Goal: Information Seeking & Learning: Check status

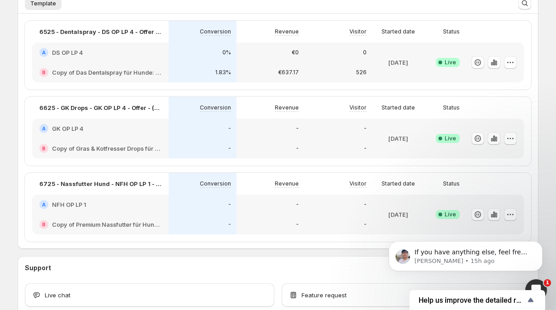
scroll to position [252, 0]
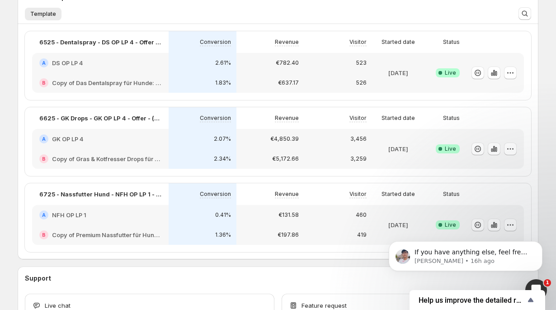
scroll to position [298, 0]
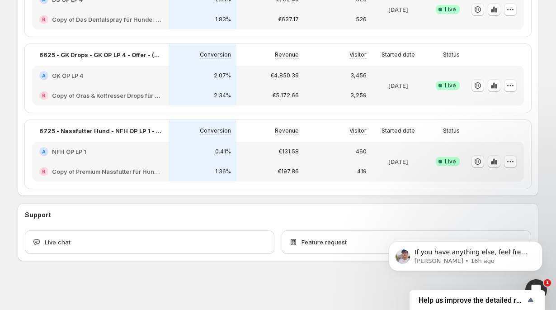
click at [492, 164] on icon "button" at bounding box center [492, 163] width 2 height 4
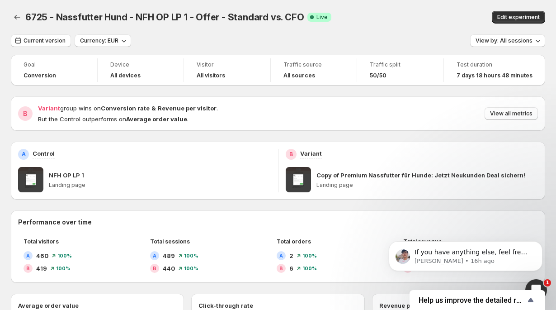
click at [36, 179] on span at bounding box center [30, 179] width 25 height 25
click at [51, 44] on span "Current version" at bounding box center [45, 40] width 42 height 7
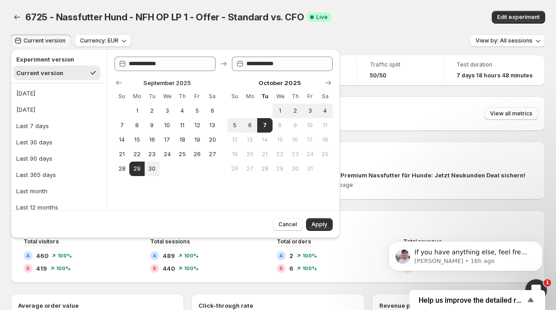
click at [229, 47] on div "**********" at bounding box center [175, 146] width 336 height 198
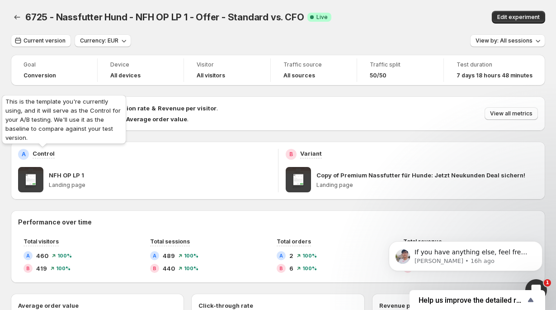
click at [39, 155] on p "Control" at bounding box center [44, 153] width 22 height 9
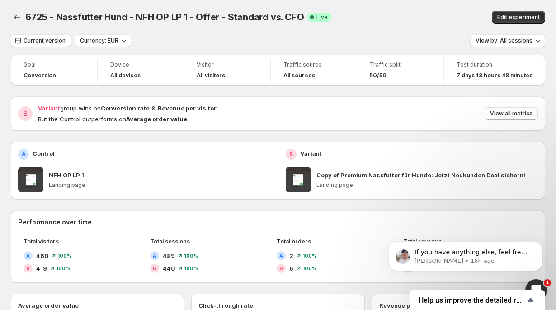
click at [24, 155] on h2 "A" at bounding box center [24, 154] width 4 height 7
click at [55, 188] on p "Landing page" at bounding box center [160, 184] width 222 height 7
click at [28, 182] on span at bounding box center [30, 179] width 25 height 25
click at [20, 21] on icon "Back" at bounding box center [17, 17] width 9 height 9
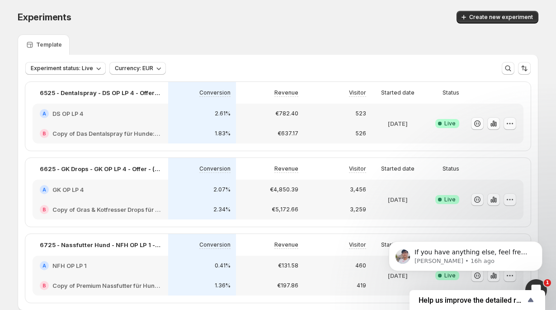
scroll to position [49, 0]
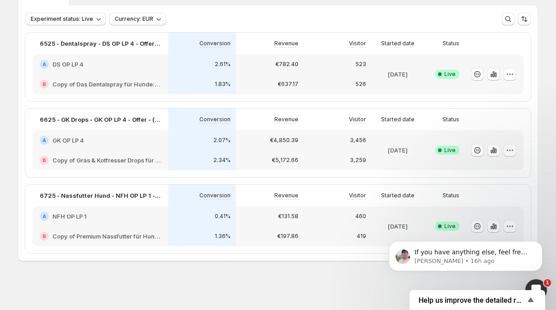
click at [244, 227] on div "€197.86" at bounding box center [270, 236] width 68 height 20
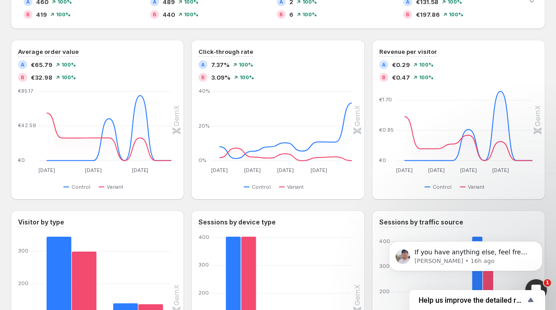
scroll to position [224, 0]
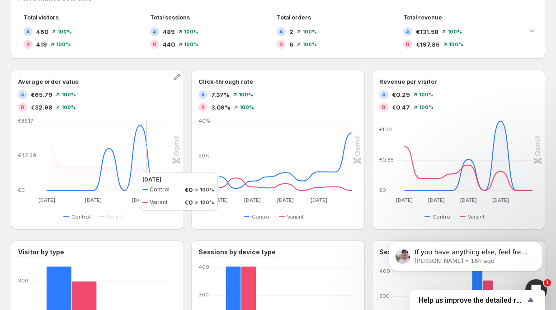
click at [130, 172] on icon at bounding box center [109, 157] width 125 height 65
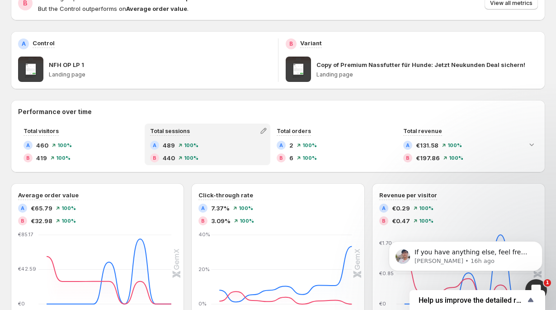
scroll to position [91, 0]
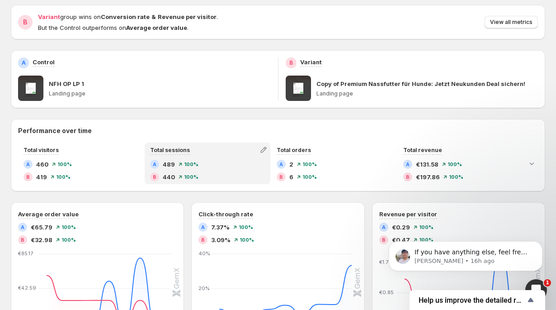
click at [173, 166] on span "489" at bounding box center [169, 164] width 12 height 9
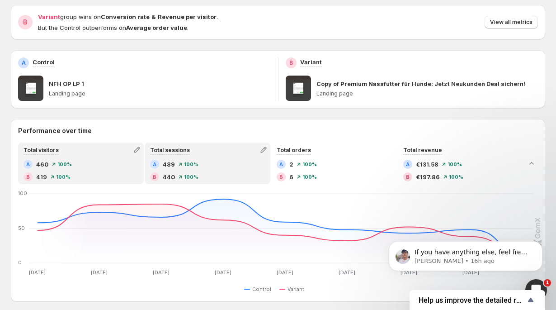
click at [59, 164] on span "100%" at bounding box center [64, 163] width 14 height 5
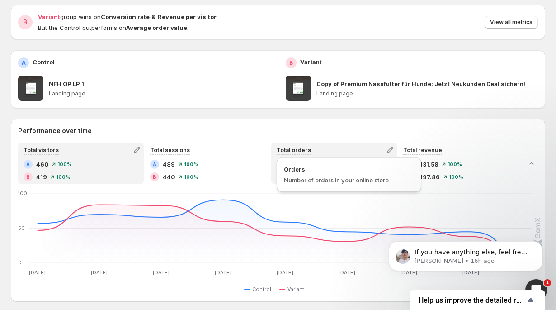
click at [302, 157] on div "Orders Number of orders in your online store" at bounding box center [349, 174] width 145 height 34
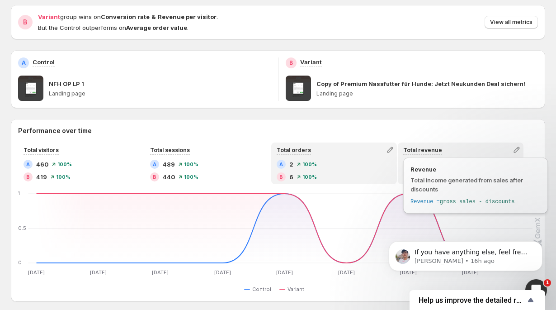
click at [426, 158] on div "Revenue Total income generated from sales after discounts Revenue = gross sales…" at bounding box center [475, 185] width 145 height 56
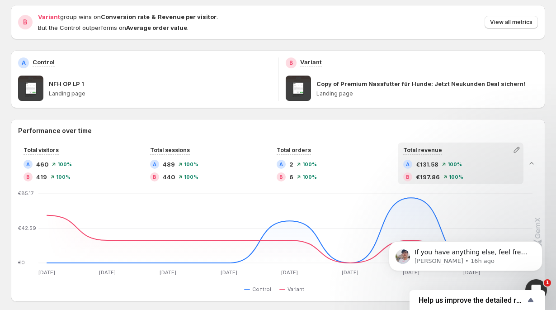
click at [364, 90] on p "Landing page" at bounding box center [428, 93] width 222 height 7
click at [321, 84] on p "Copy of Premium Nassfutter für Hunde: Jetzt Neukunden Deal sichern!" at bounding box center [421, 83] width 209 height 9
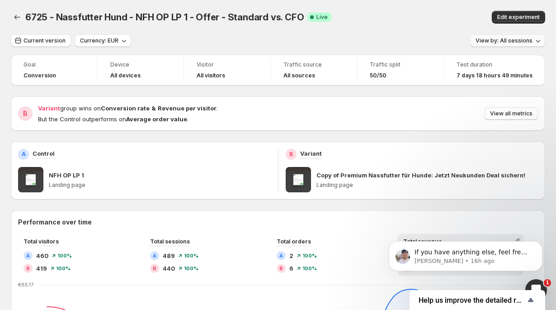
click at [531, 45] on button "View by: All sessions" at bounding box center [507, 40] width 75 height 13
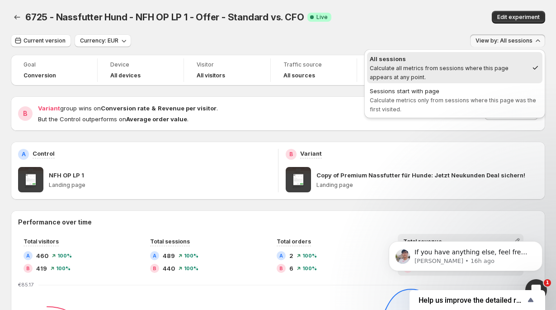
click at [406, 14] on div "6725 - Nassfutter Hund - NFH OP LP 1 - Offer - Standard vs. CFO Success Complet…" at bounding box center [278, 17] width 534 height 13
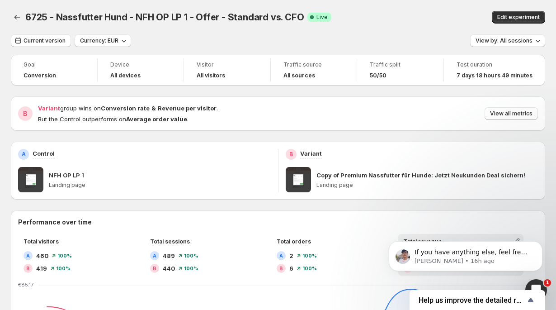
click at [160, 114] on p "But the Control outperforms on Average order value ." at bounding box center [128, 118] width 180 height 9
click at [515, 114] on span "View all metrics" at bounding box center [511, 113] width 43 height 7
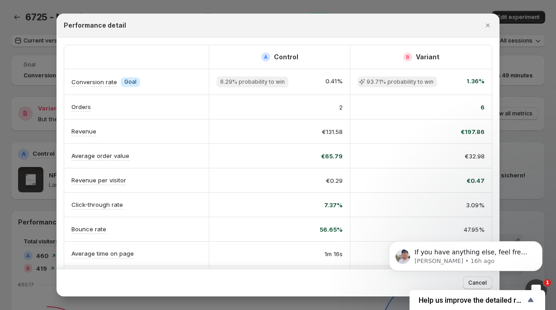
click at [504, 138] on div at bounding box center [278, 155] width 556 height 310
